Goal: Information Seeking & Learning: Find contact information

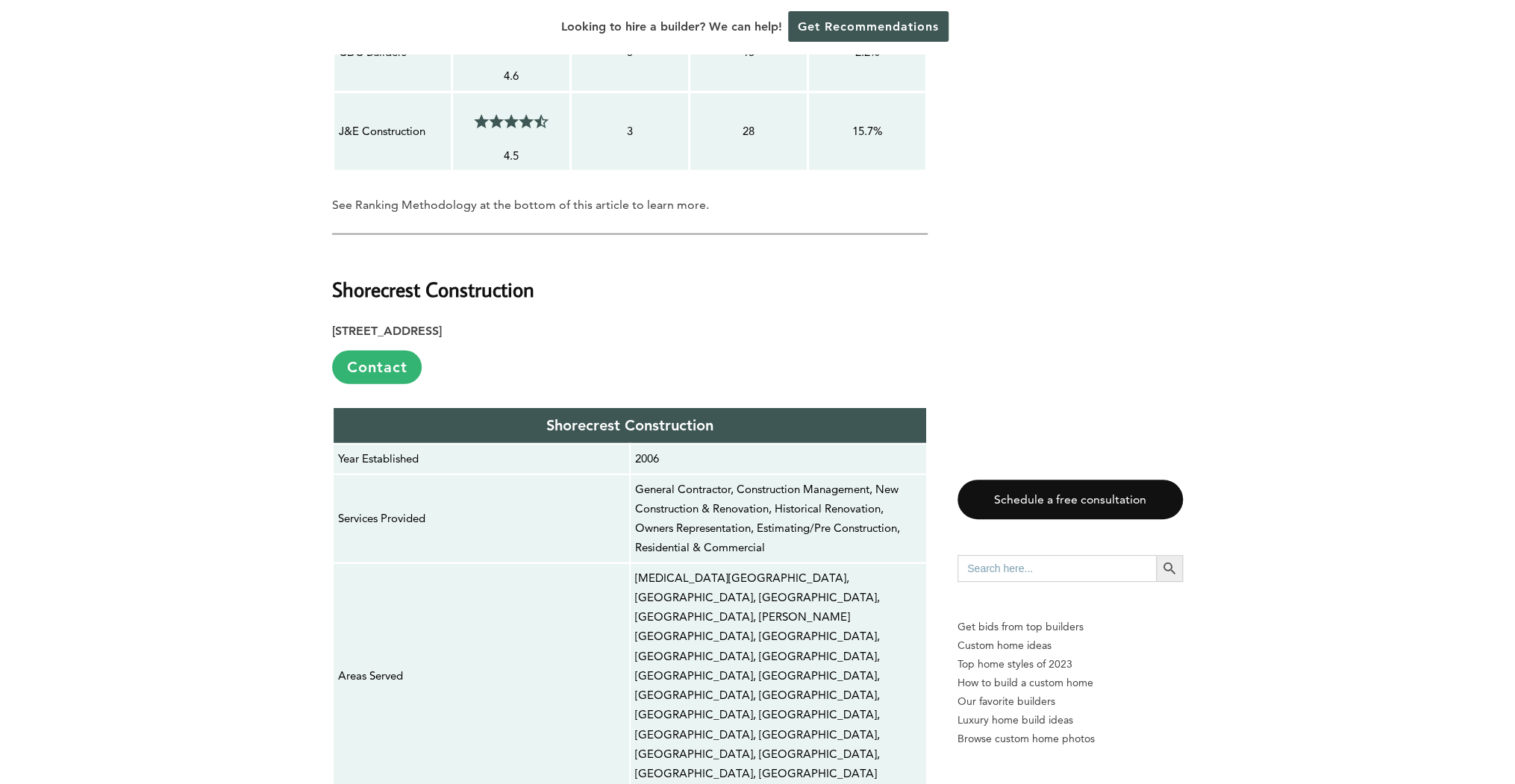
scroll to position [2148, 0]
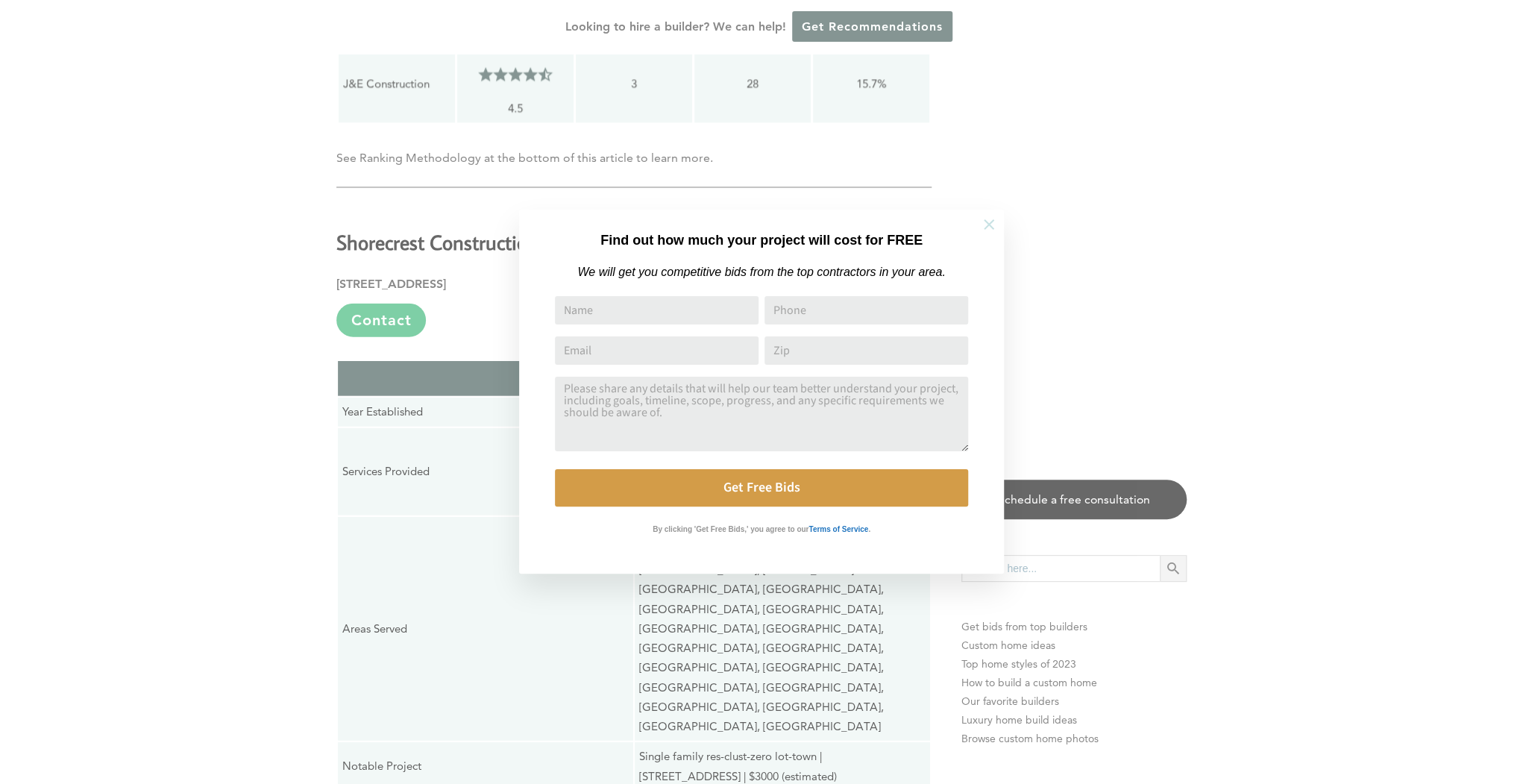
click at [996, 220] on icon at bounding box center [989, 224] width 16 height 16
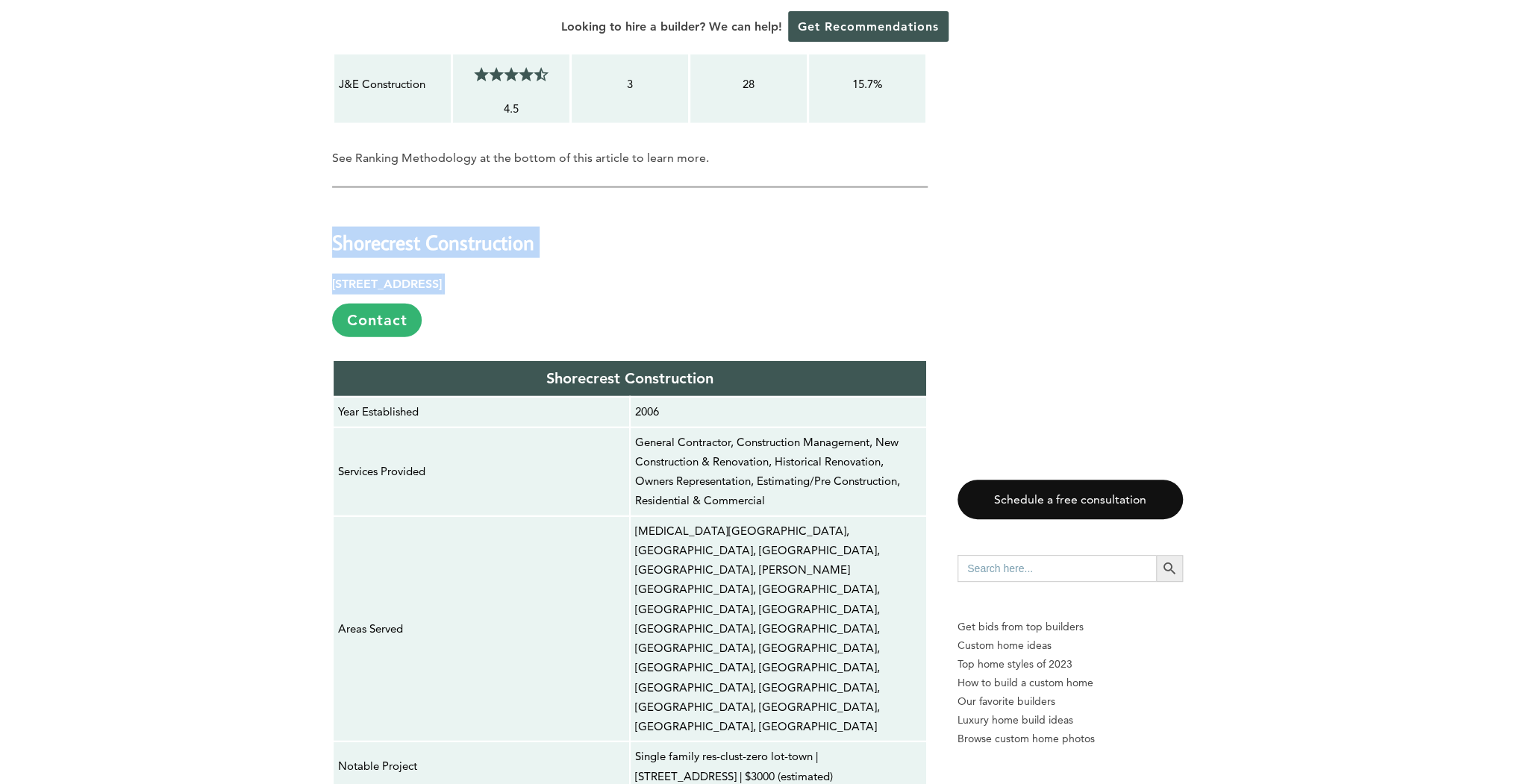
drag, startPoint x: 334, startPoint y: 170, endPoint x: 600, endPoint y: 214, distance: 269.6
copy div "Shorecrest Construction [STREET_ADDRESS]"
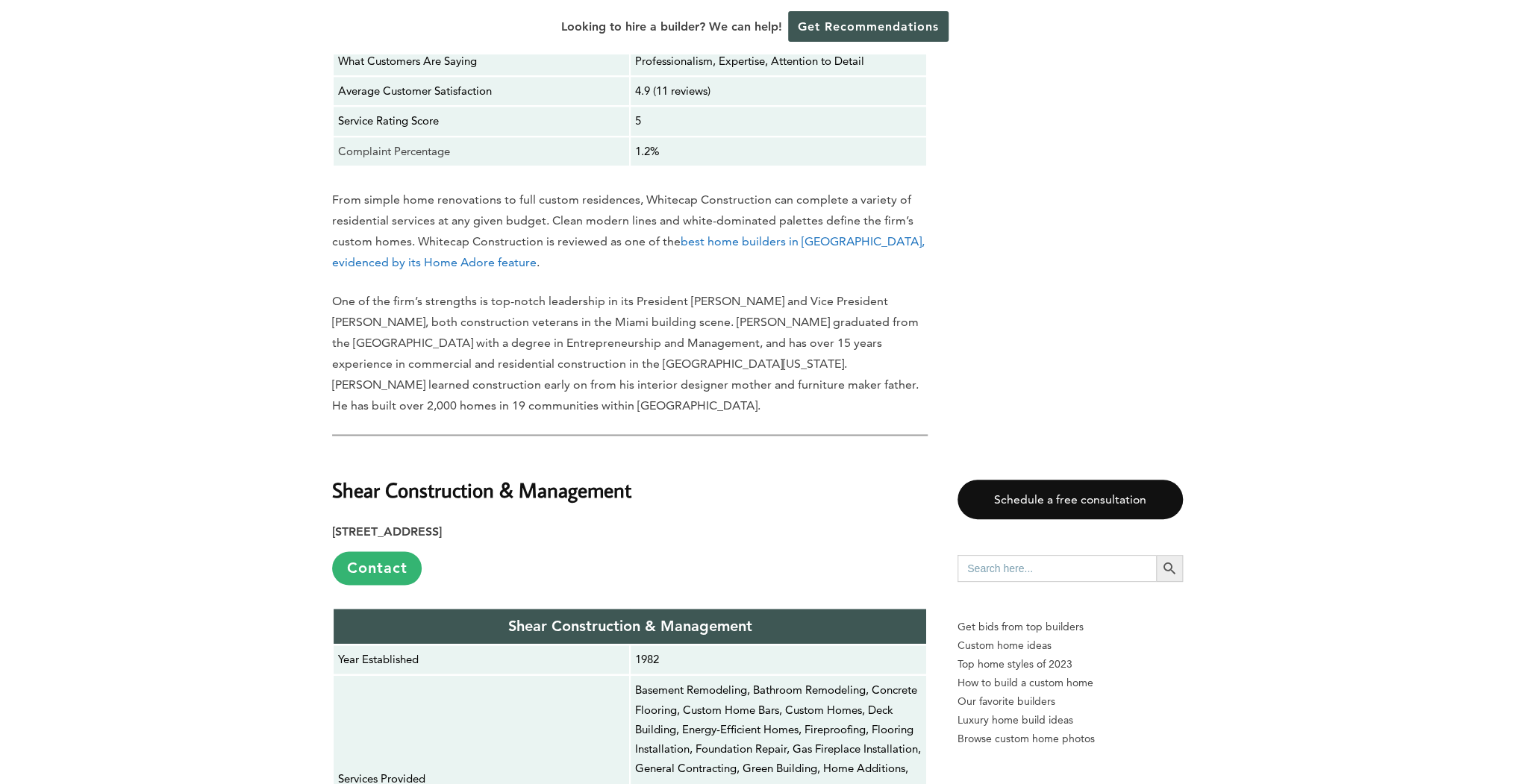
scroll to position [5011, 0]
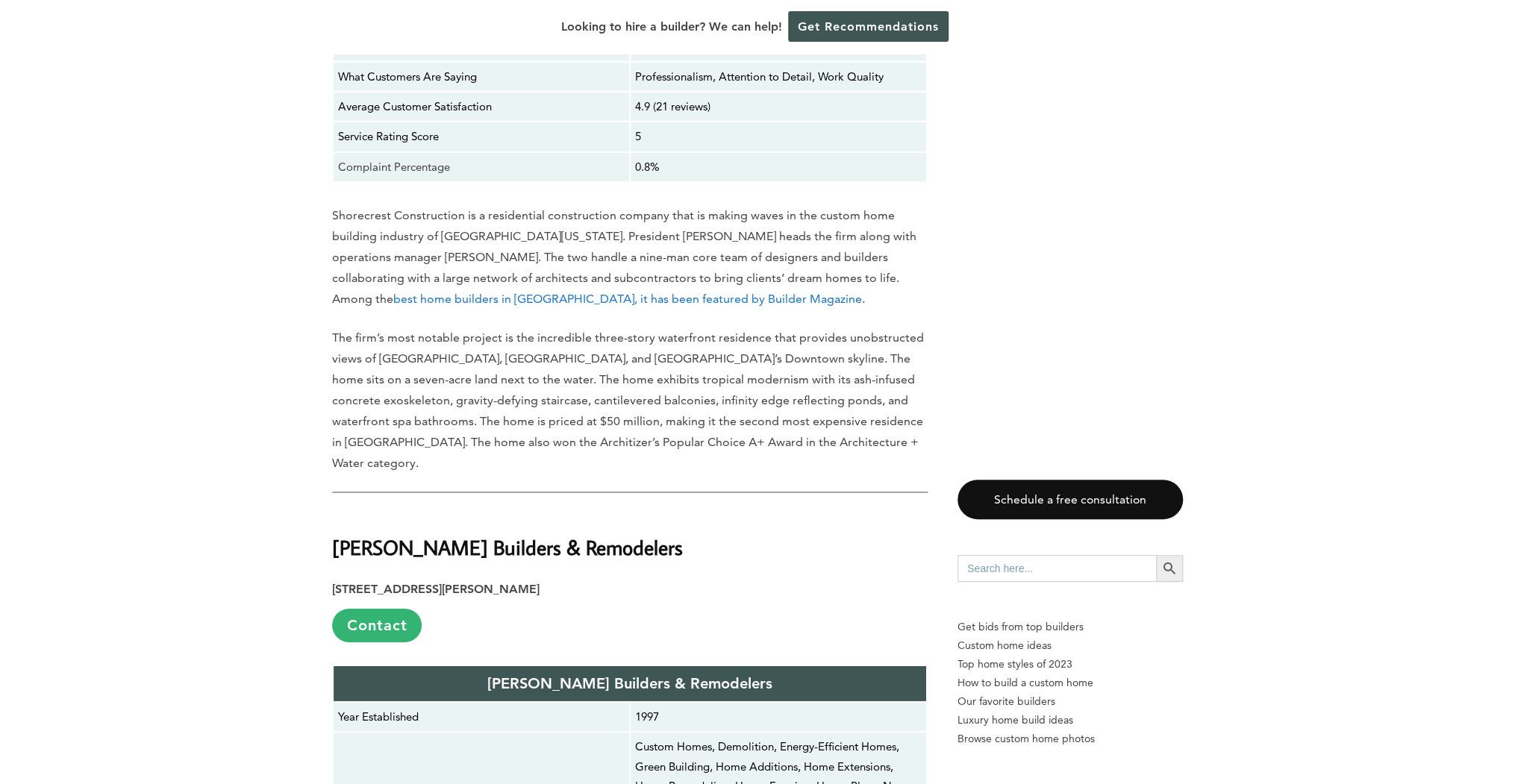
scroll to position [2863, 0]
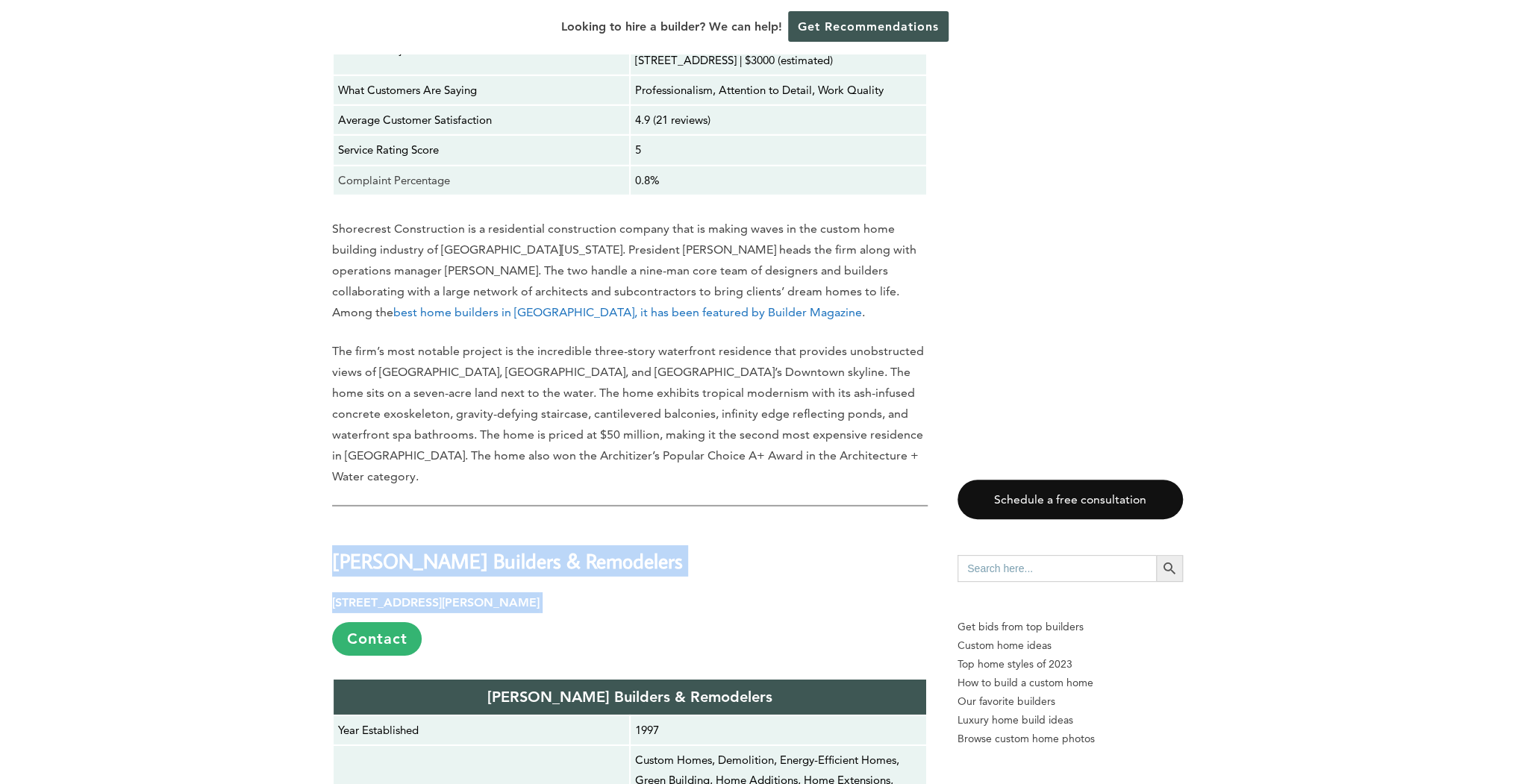
drag, startPoint x: 332, startPoint y: 346, endPoint x: 623, endPoint y: 384, distance: 293.5
copy div "[PERSON_NAME] Builders & Remodelers [STREET_ADDRESS][PERSON_NAME]"
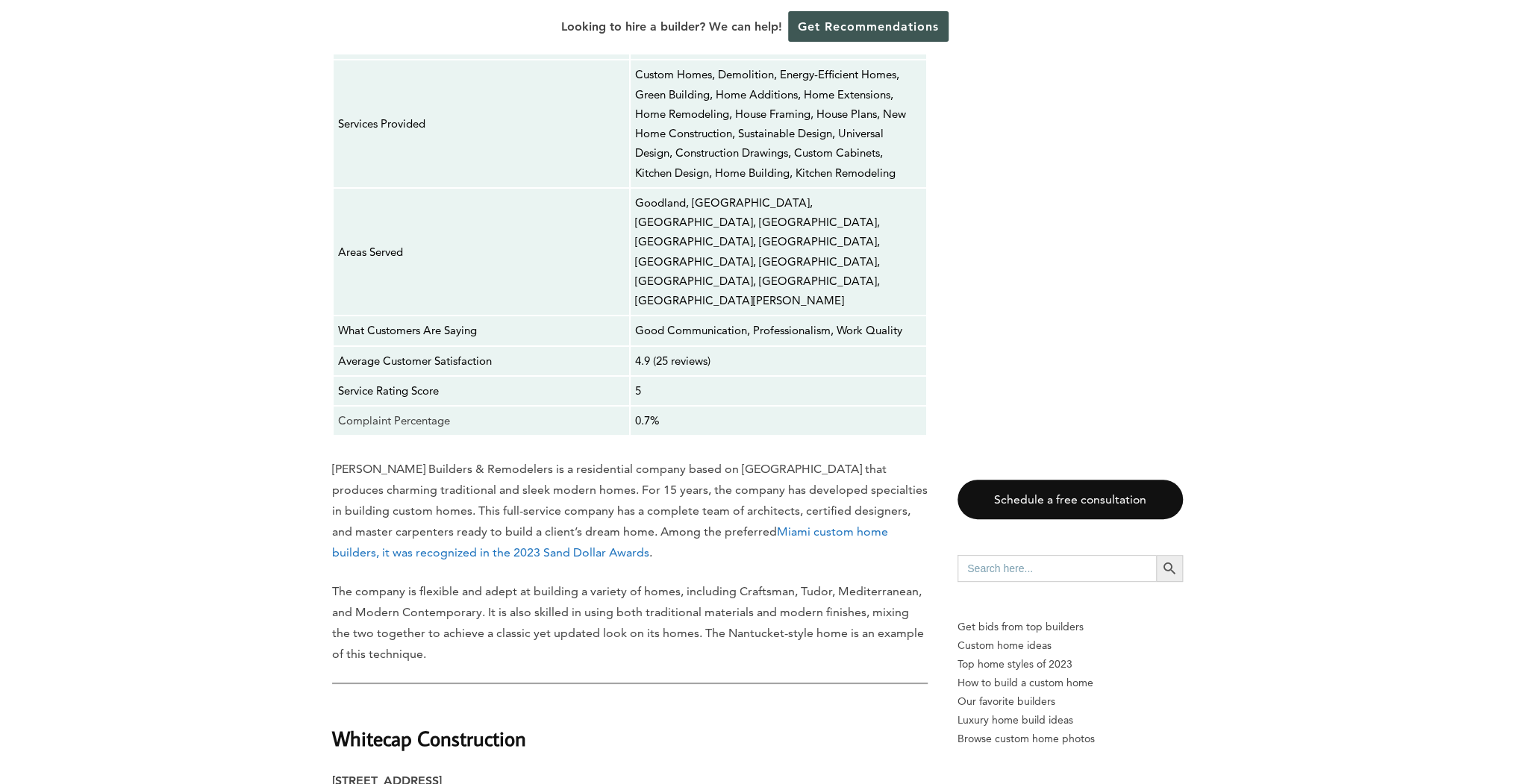
scroll to position [3520, 0]
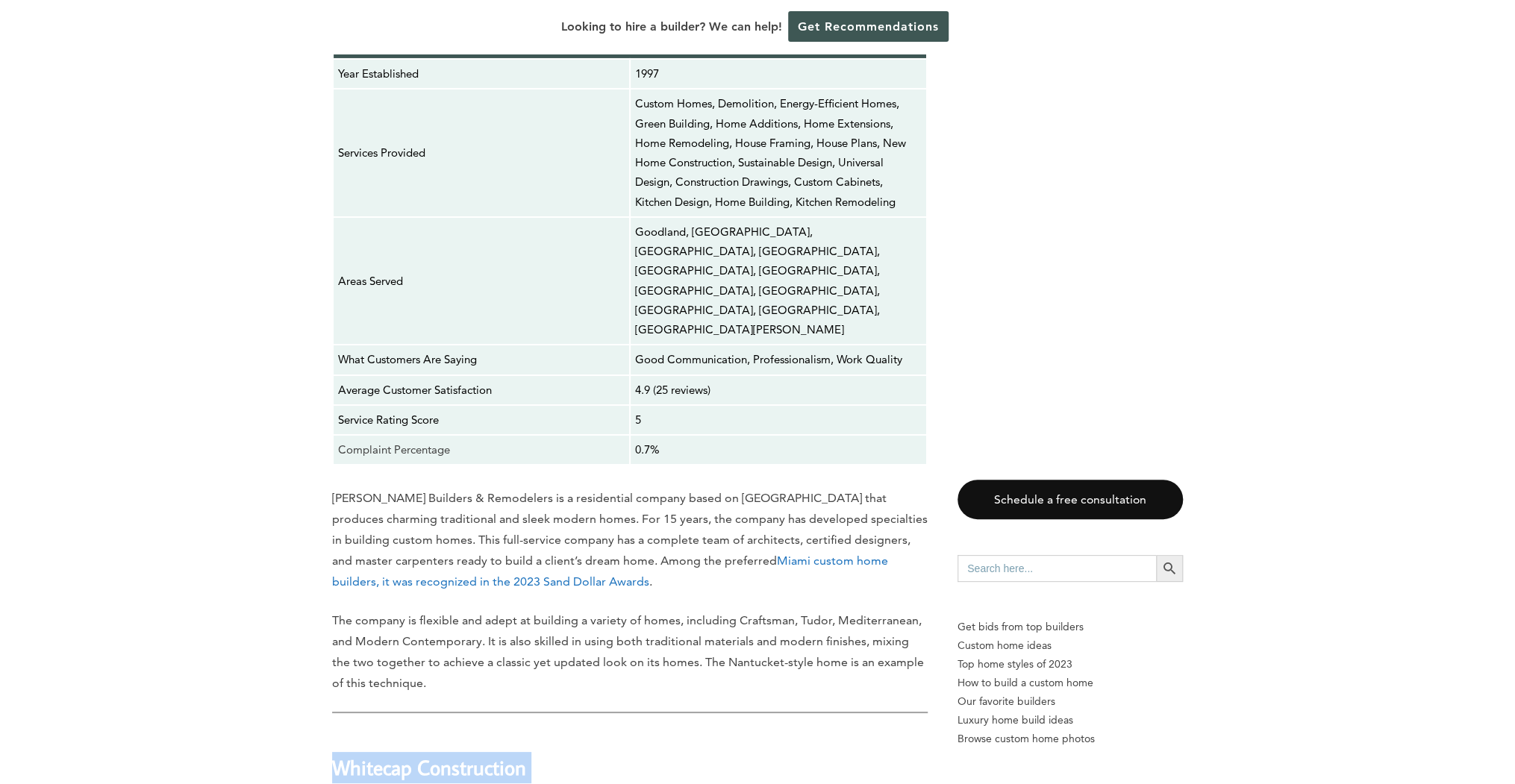
drag, startPoint x: 332, startPoint y: 490, endPoint x: 550, endPoint y: 535, distance: 222.6
copy div "Whitecap Construction [STREET_ADDRESS]"
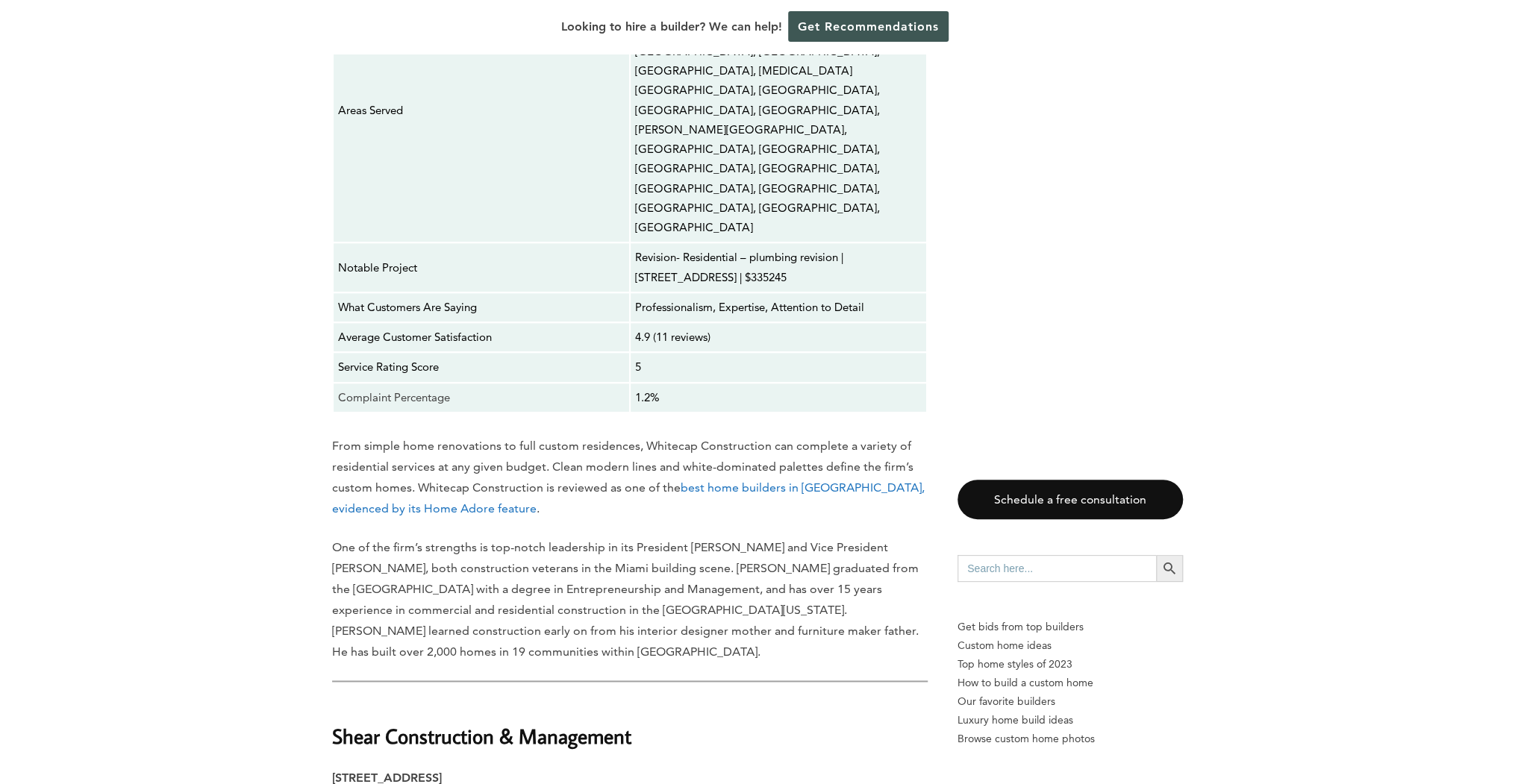
scroll to position [4712, 0]
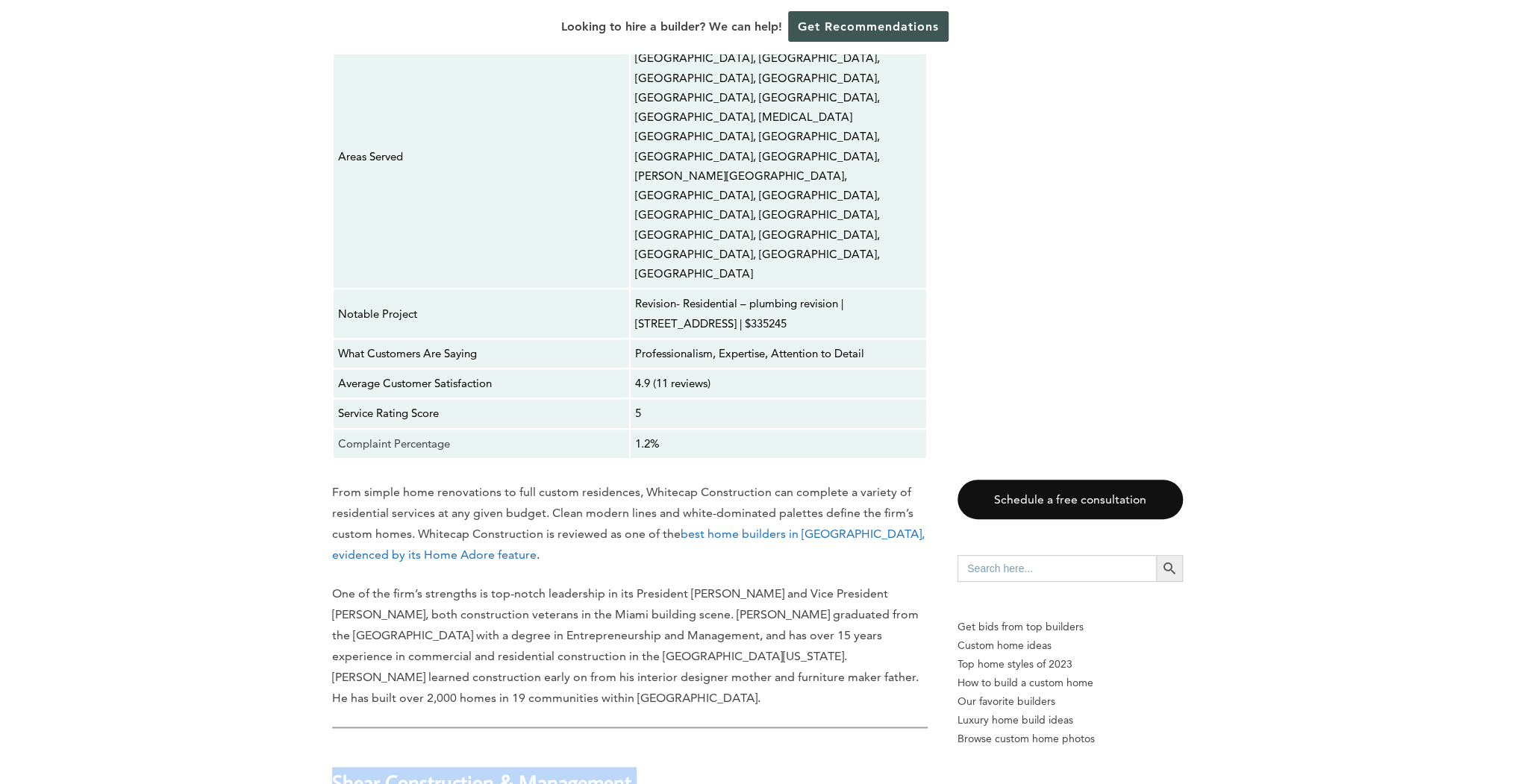
drag, startPoint x: 335, startPoint y: 218, endPoint x: 587, endPoint y: 262, distance: 255.8
drag, startPoint x: 587, startPoint y: 262, endPoint x: 495, endPoint y: 231, distance: 97.1
copy div "Shear Construction & Management [STREET_ADDRESS]"
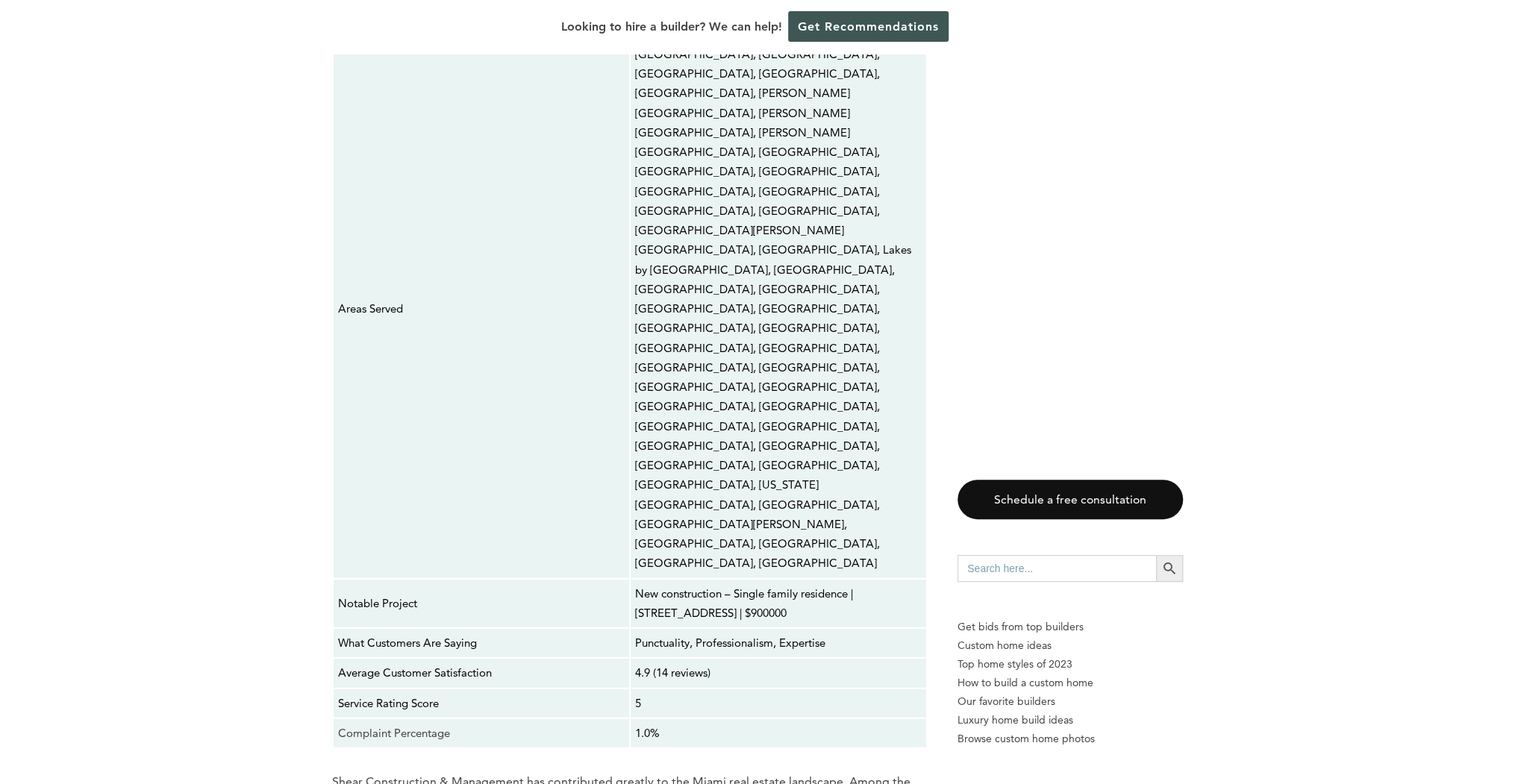
scroll to position [5846, 0]
drag, startPoint x: 332, startPoint y: 174, endPoint x: 508, endPoint y: 211, distance: 179.8
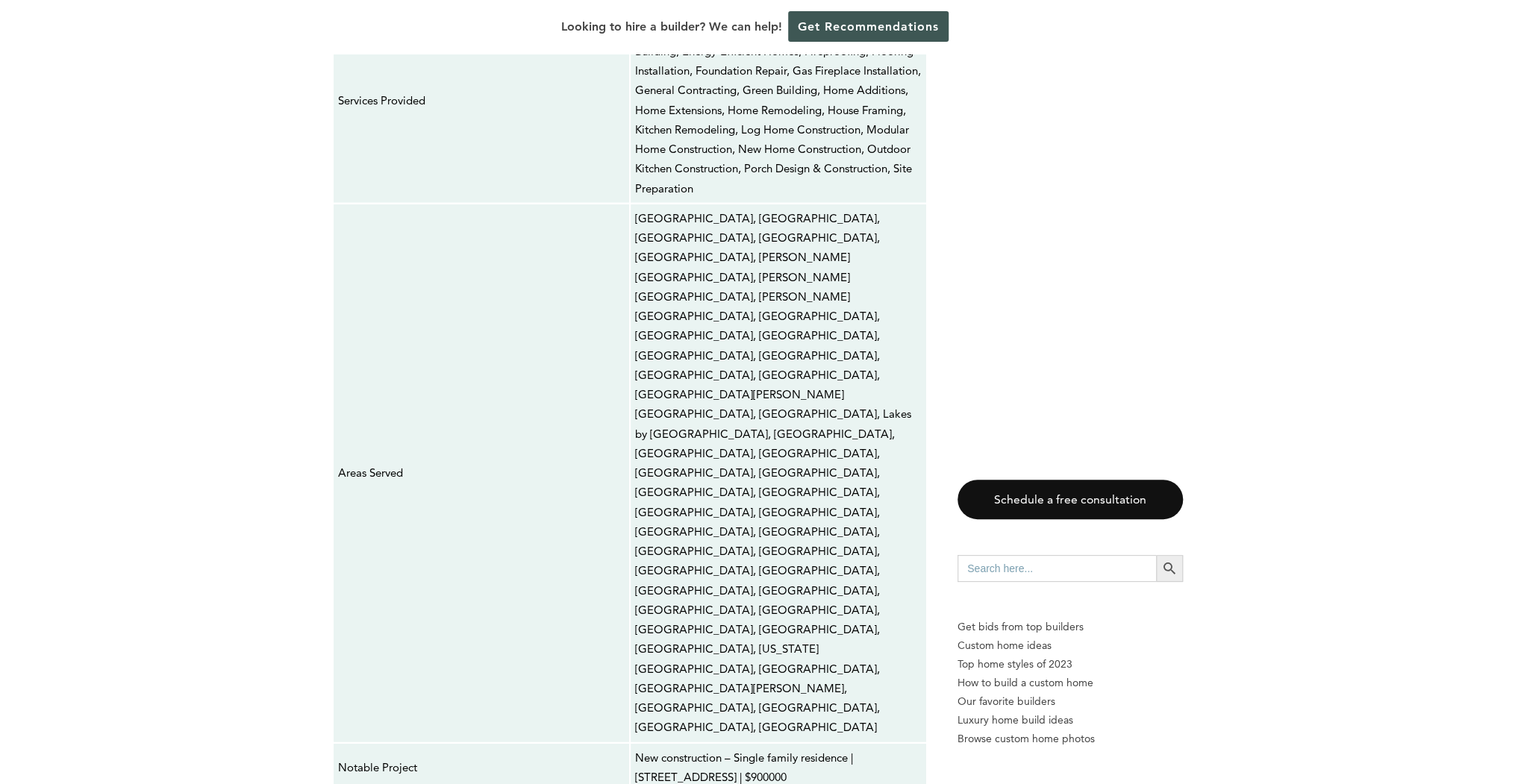
scroll to position [5667, 0]
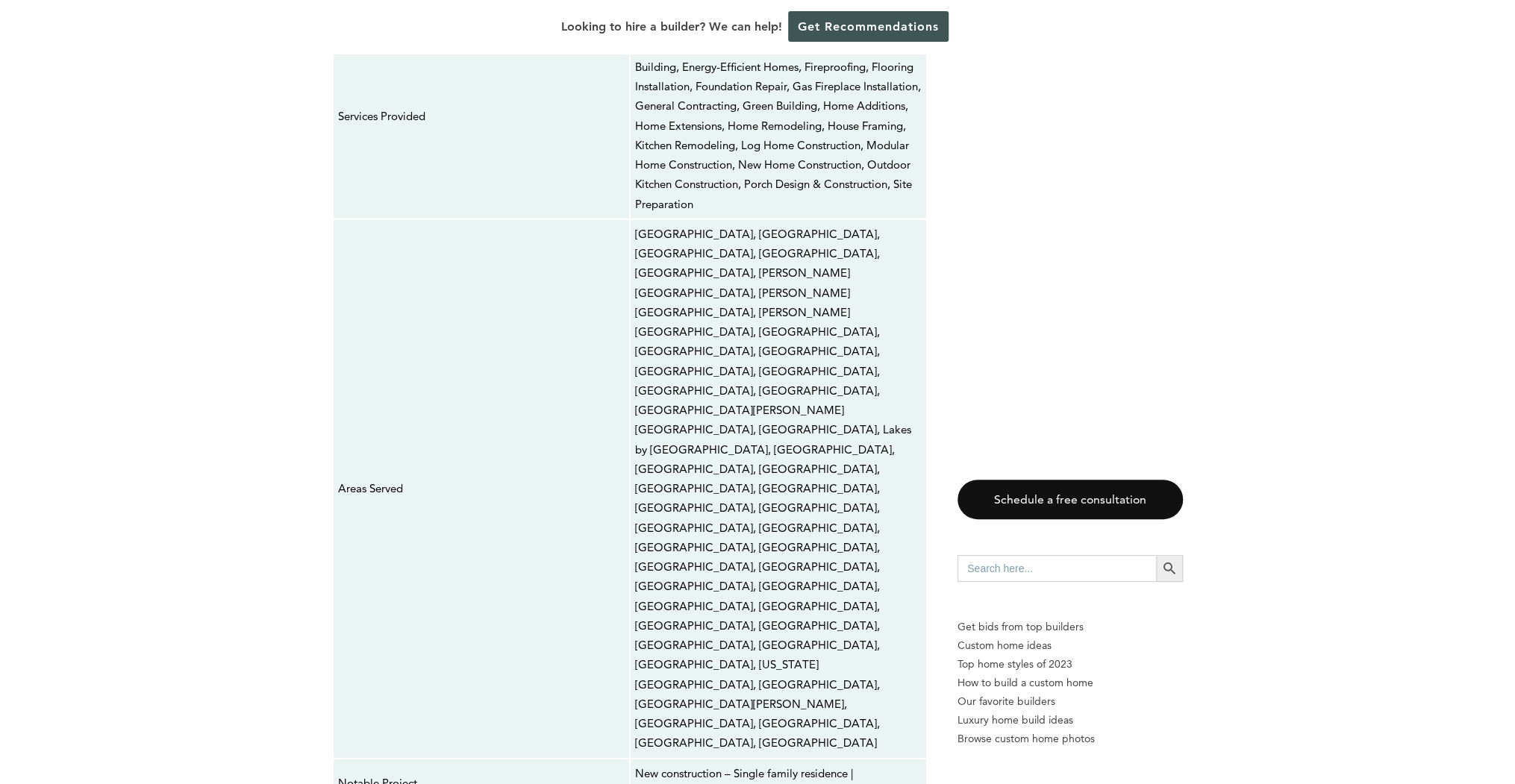
copy div "Certain Homes Inc. [STREET_ADDRESS]"
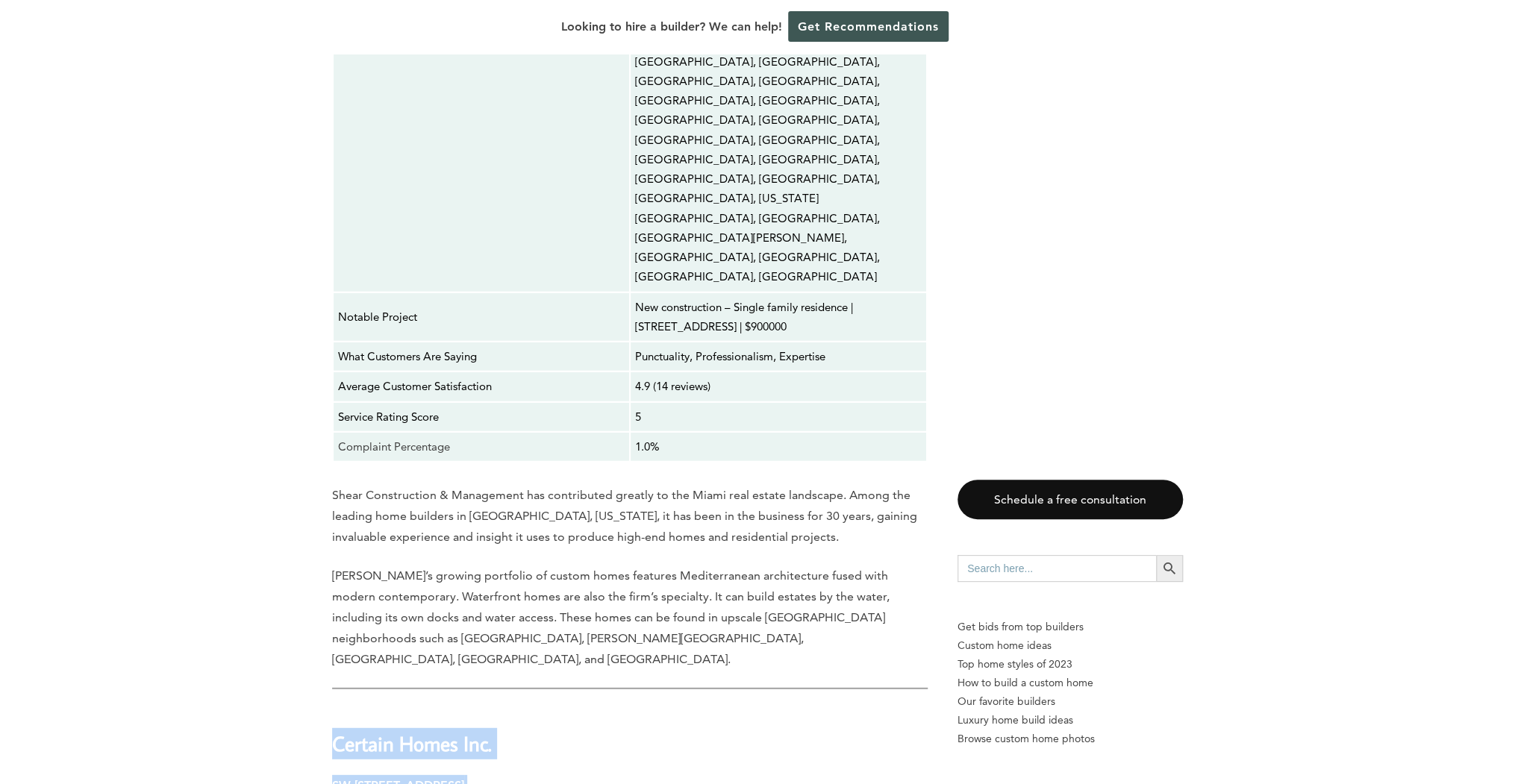
scroll to position [6442, 0]
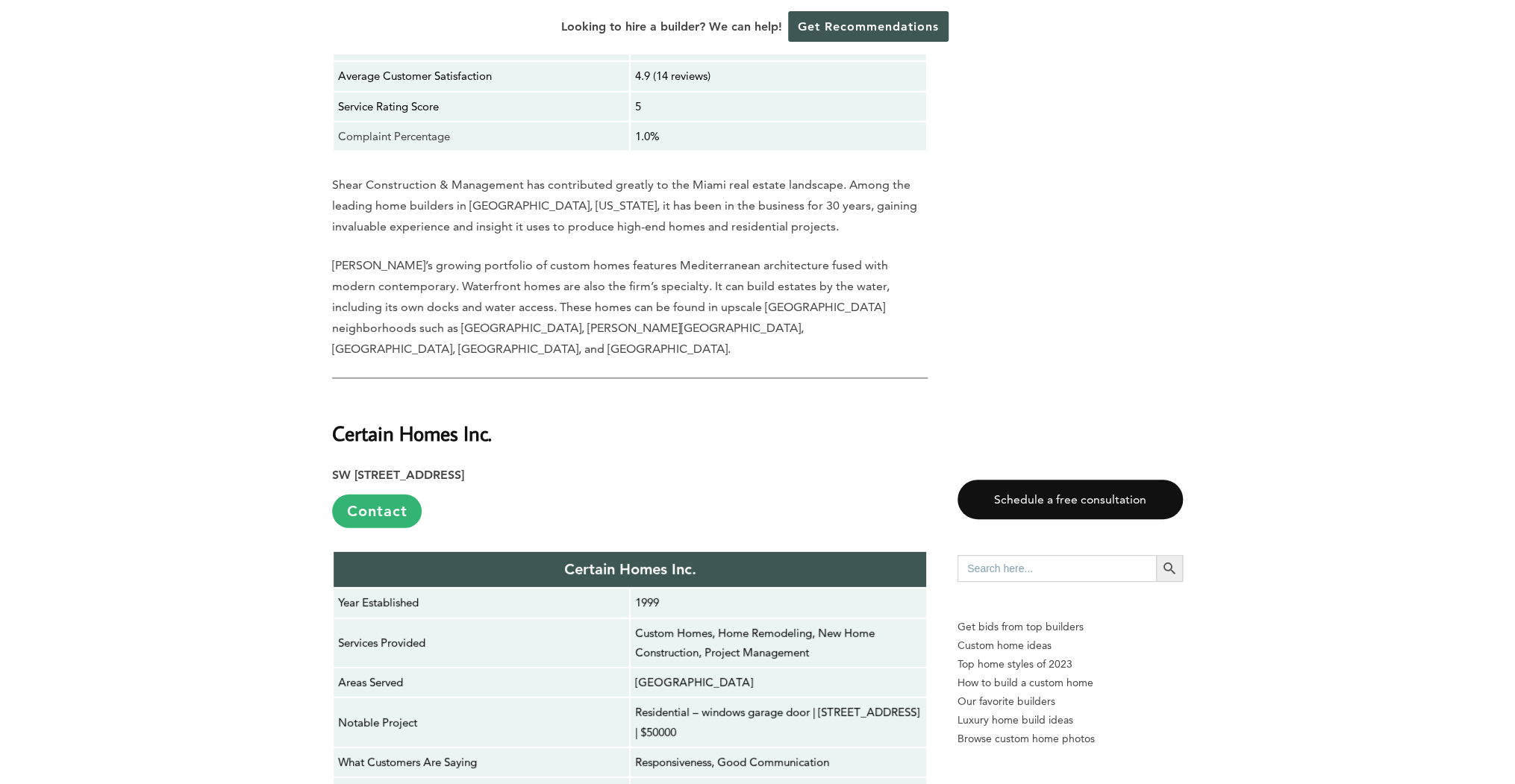
drag, startPoint x: 332, startPoint y: 285, endPoint x: 612, endPoint y: 321, distance: 282.3
copy div "[PERSON_NAME] Homes [STREET_ADDRESS][PERSON_NAME]"
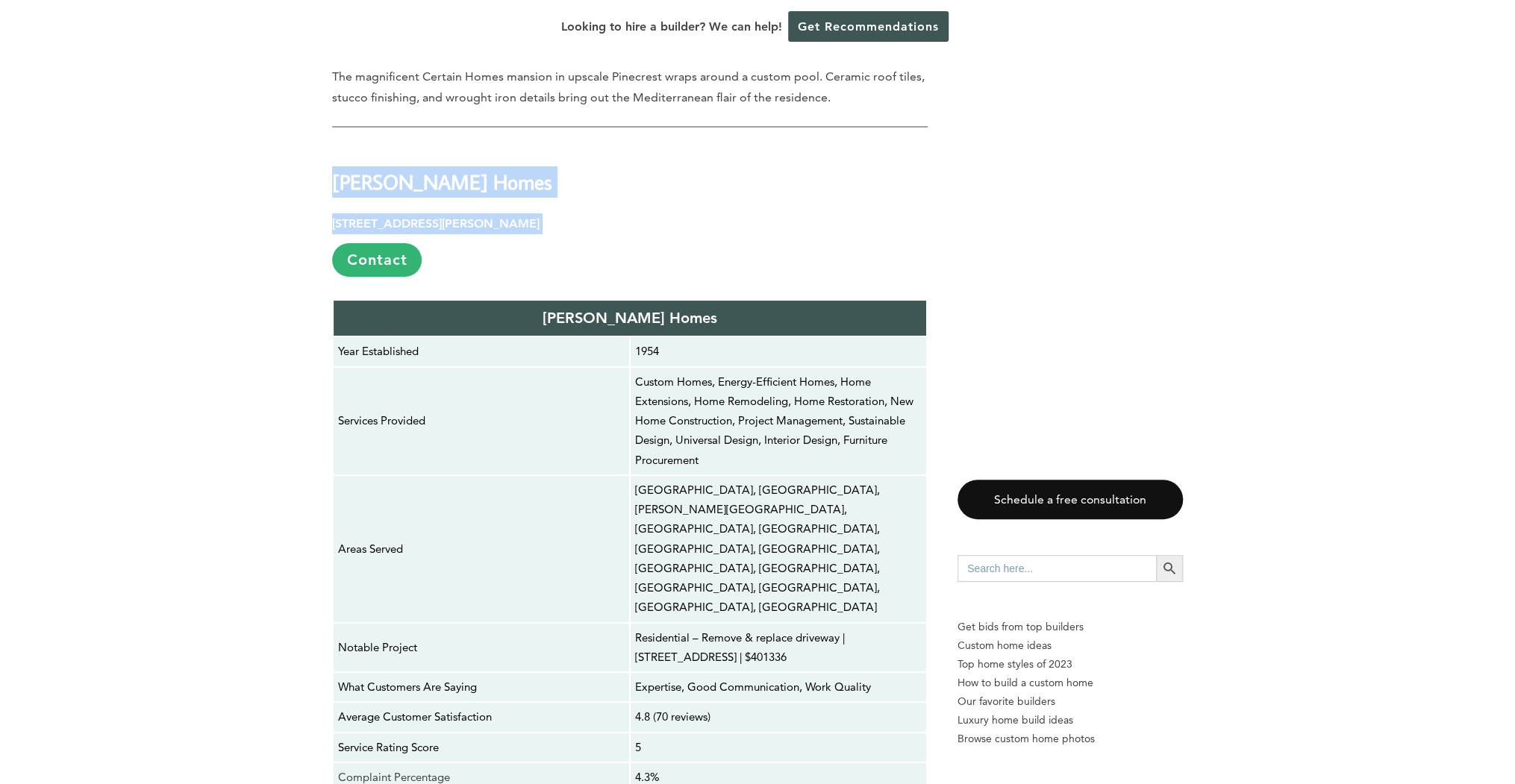
scroll to position [7457, 0]
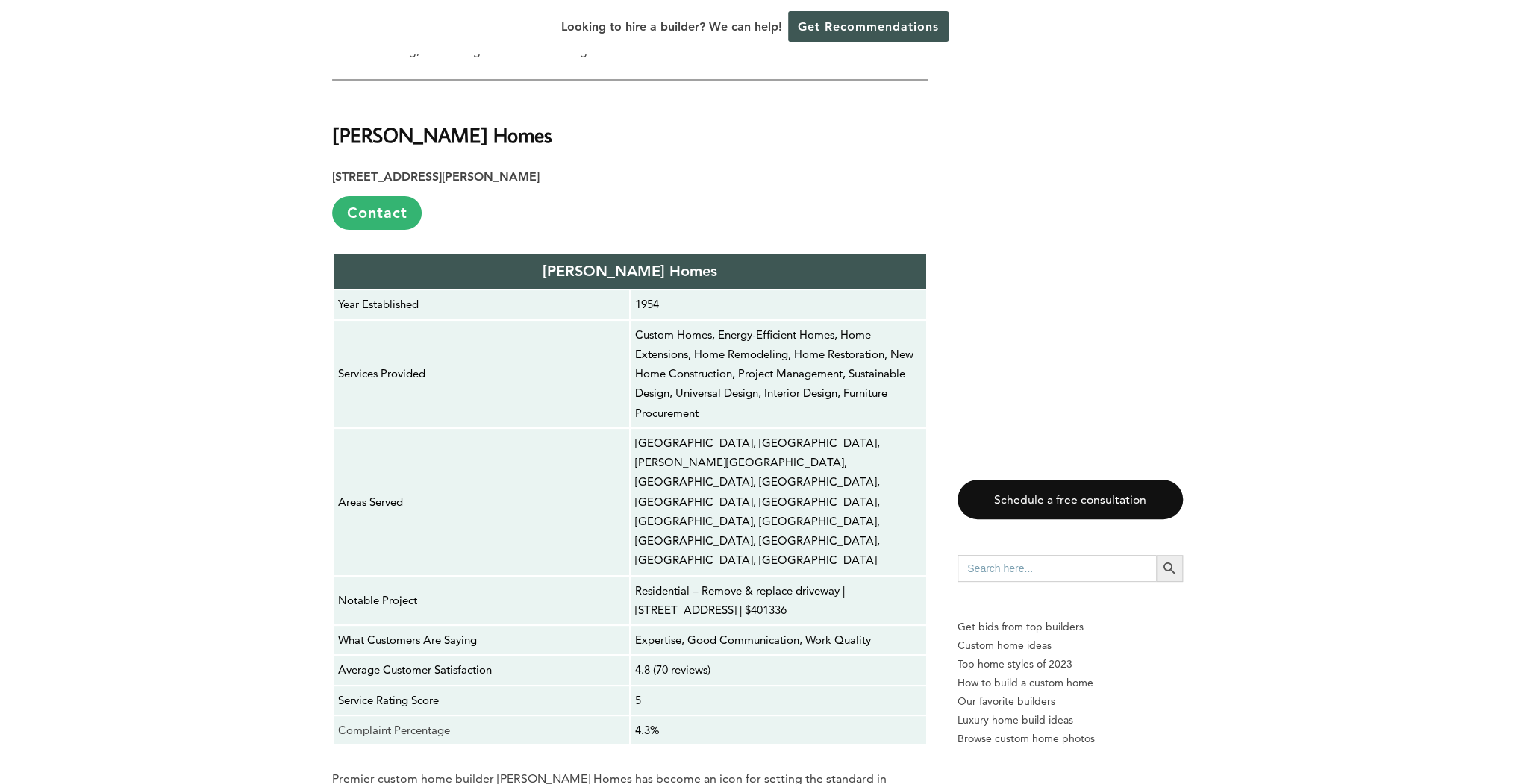
drag, startPoint x: 331, startPoint y: 219, endPoint x: 606, endPoint y: 263, distance: 278.5
click at [606, 263] on div "Last updated on [DATE] 04:17 am Building a custom home in [GEOGRAPHIC_DATA], [U…" at bounding box center [757, 19] width 899 height 13358
copy div "[PERSON_NAME] Builders [STREET_ADDRESS] [GEOGRAPHIC_DATA]"
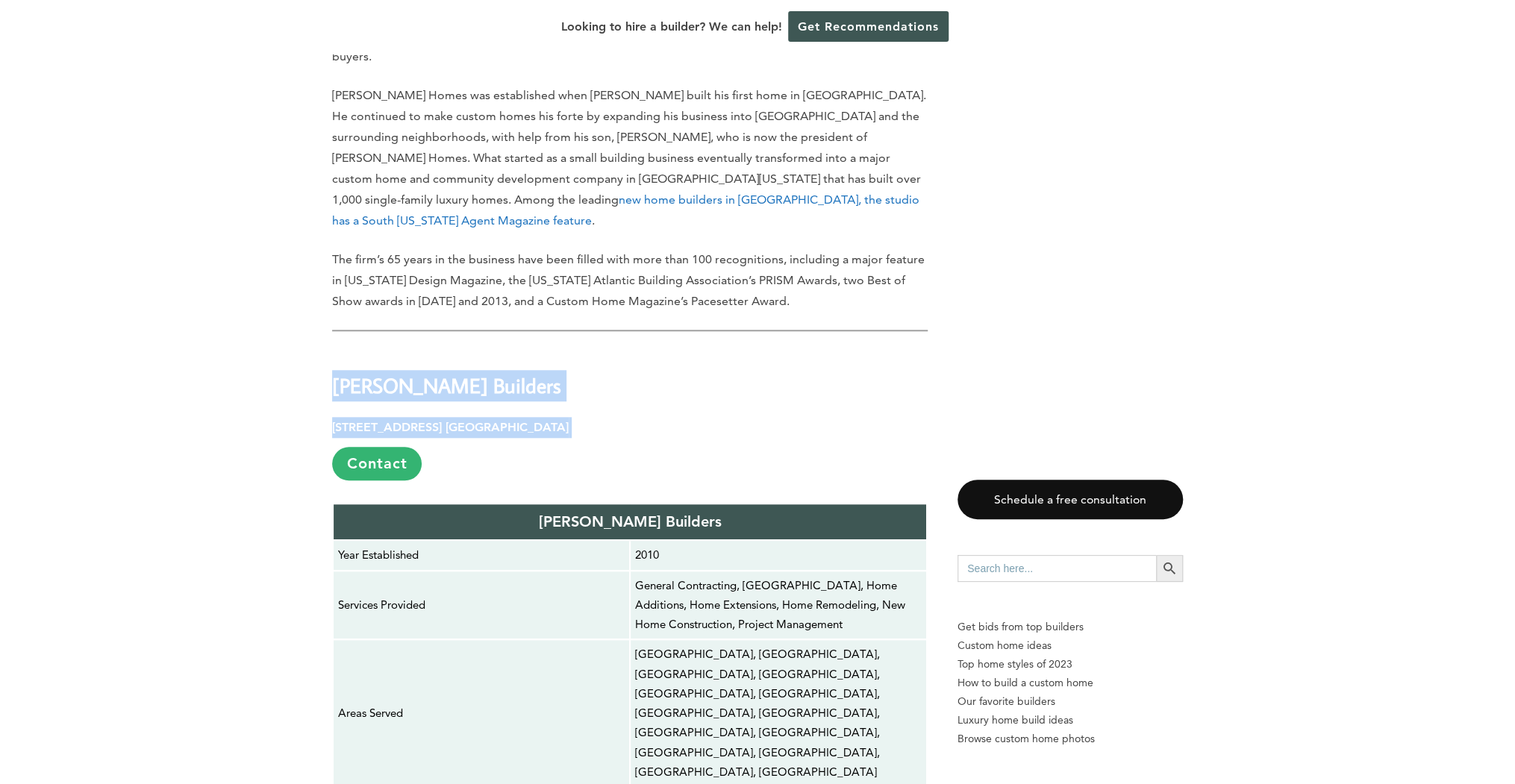
scroll to position [8232, 0]
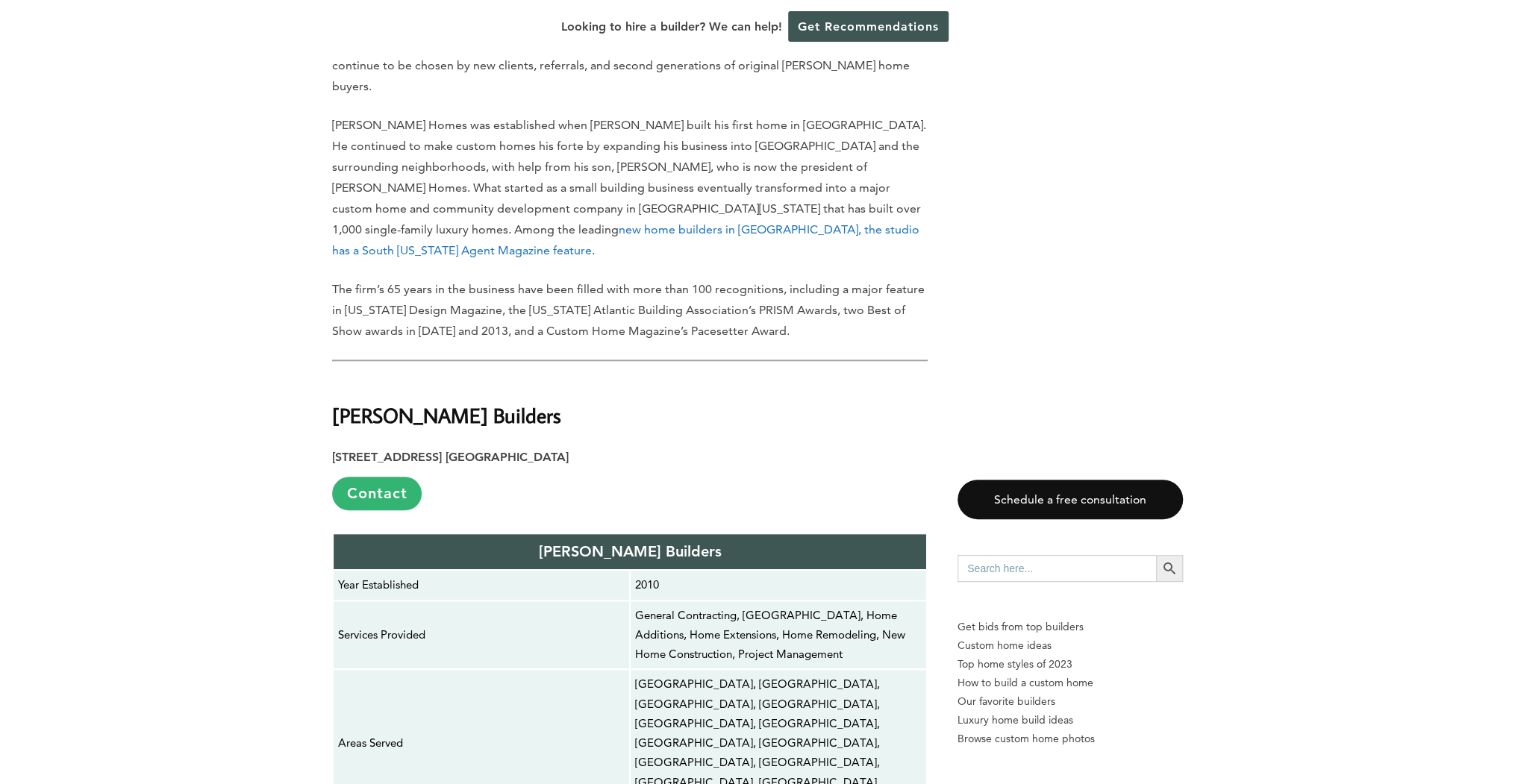
drag, startPoint x: 331, startPoint y: 230, endPoint x: 555, endPoint y: 270, distance: 227.5
copy div "Dreamline Contractors [STREET_ADDRESS]"
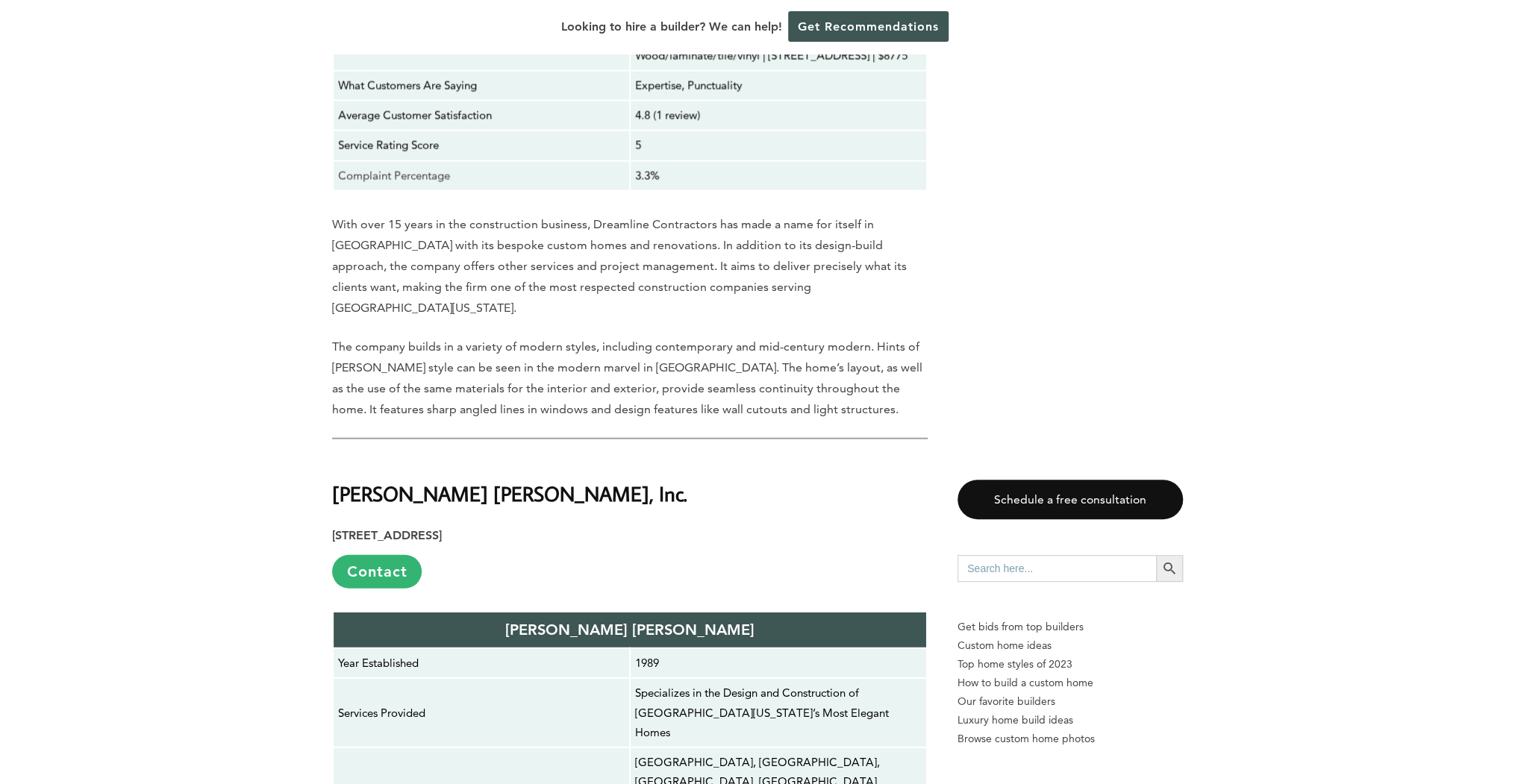
scroll to position [9783, 0]
drag, startPoint x: 334, startPoint y: 241, endPoint x: 627, endPoint y: 277, distance: 295.2
copy div "CDC Builders [STREET_ADDRESS]"
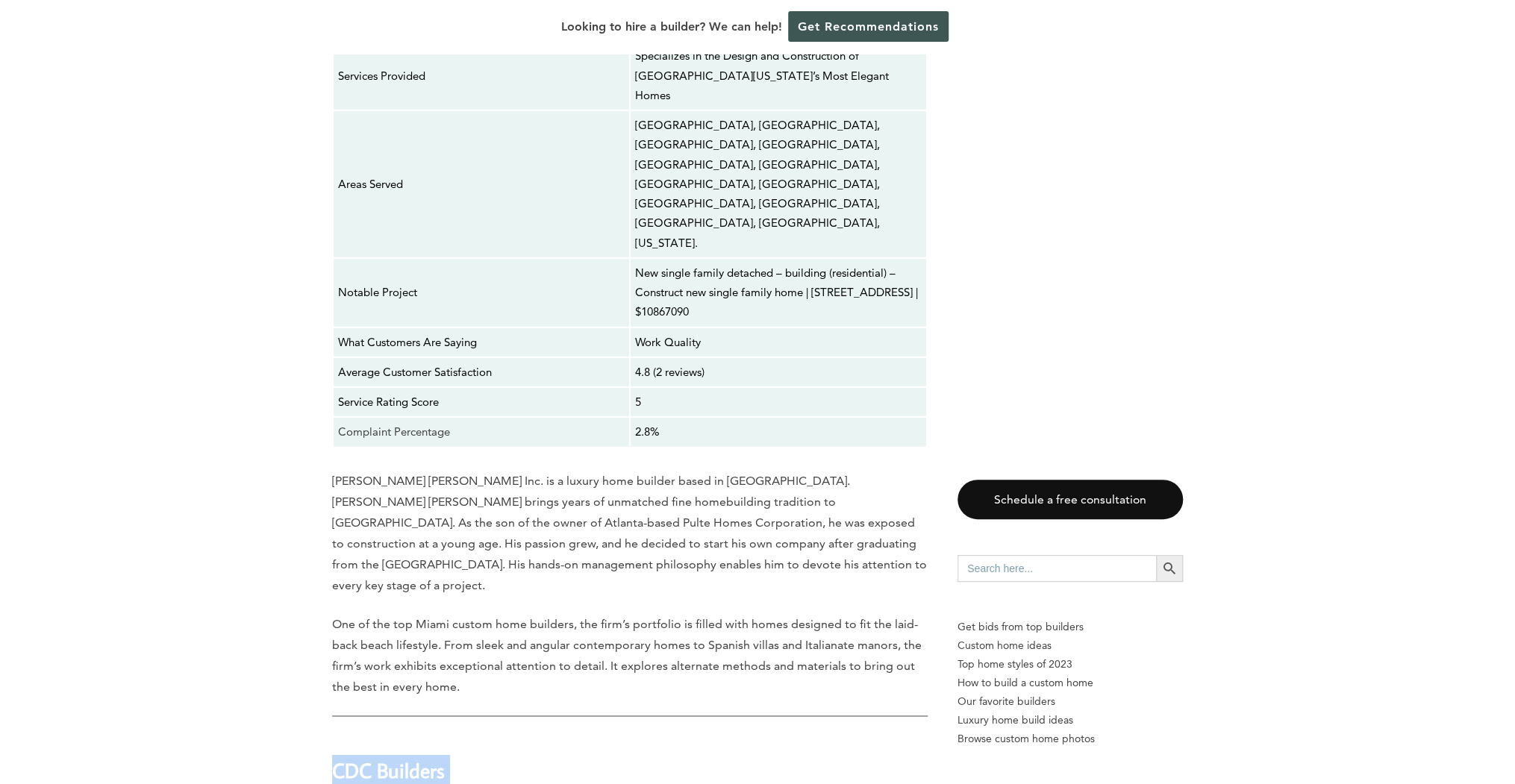
scroll to position [10559, 0]
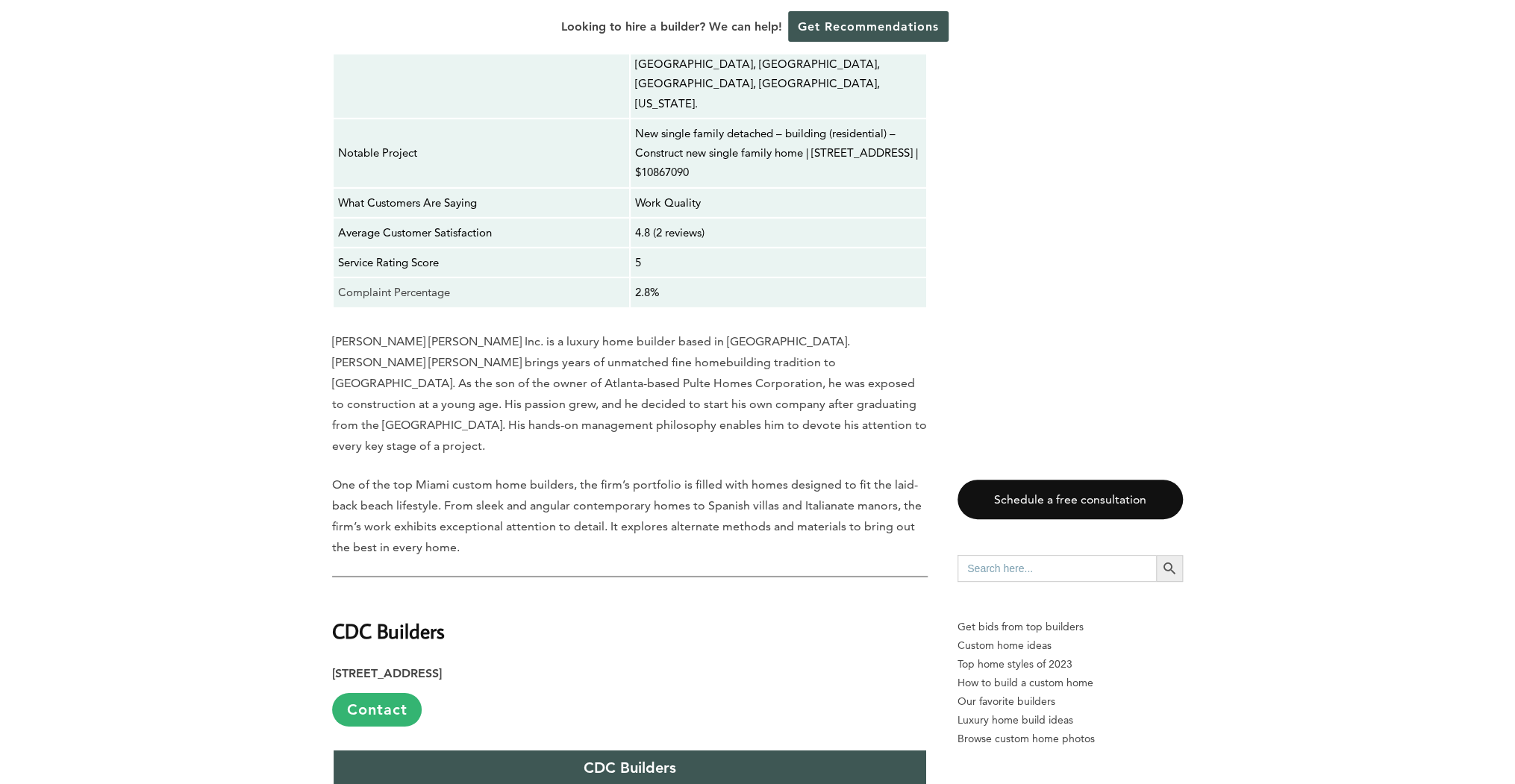
drag, startPoint x: 332, startPoint y: 274, endPoint x: 639, endPoint y: 323, distance: 310.9
copy div "J&E Construction [STREET_ADDRESS]"
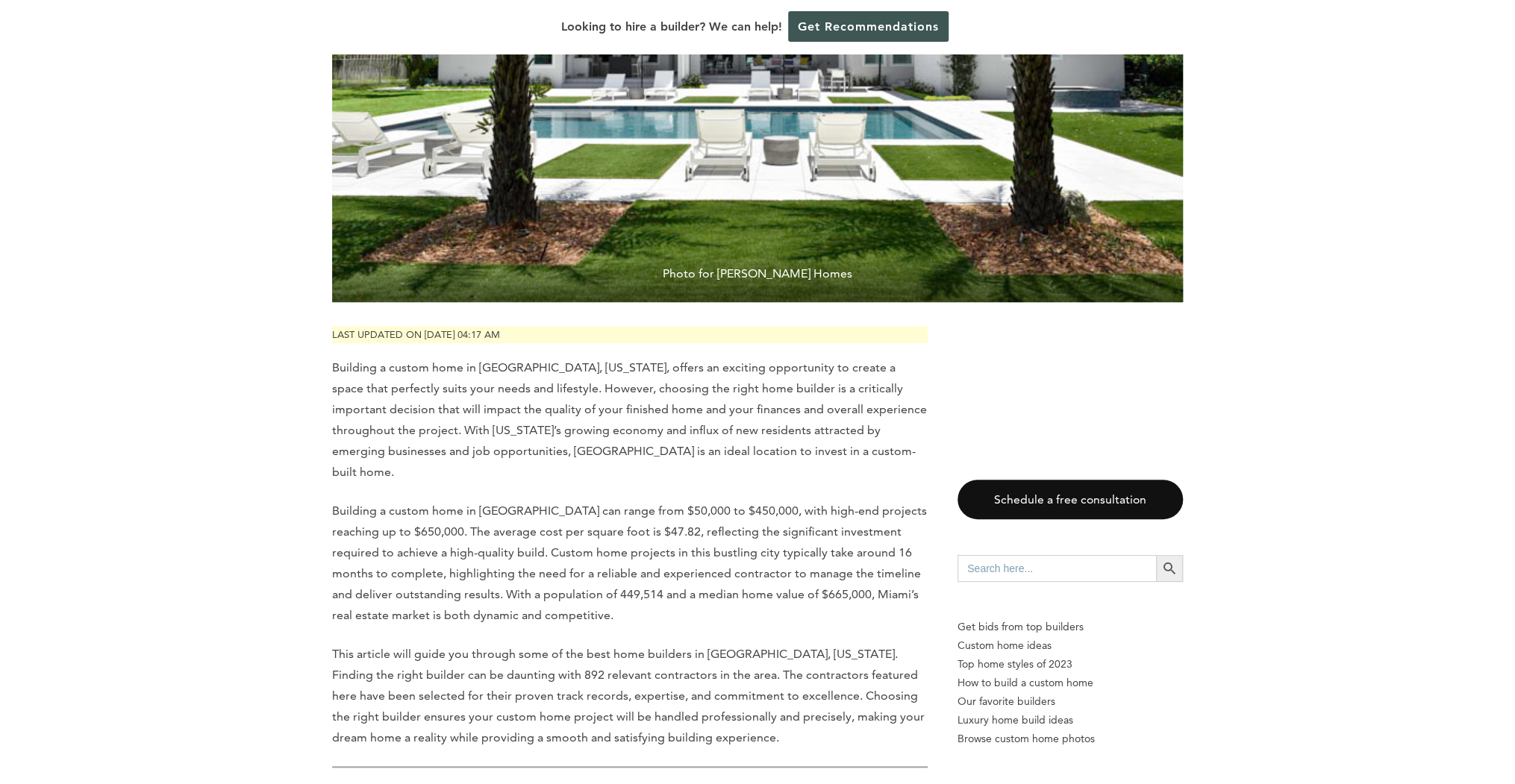
scroll to position [358, 0]
